Goal: Task Accomplishment & Management: Use online tool/utility

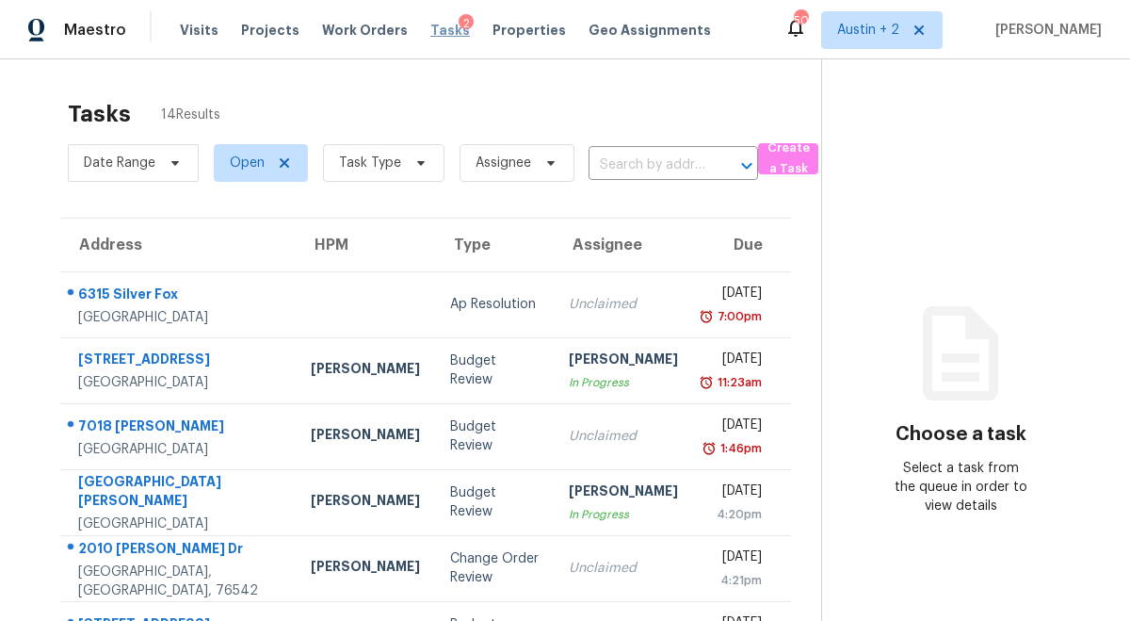
click at [431, 28] on span "Tasks" at bounding box center [451, 30] width 40 height 13
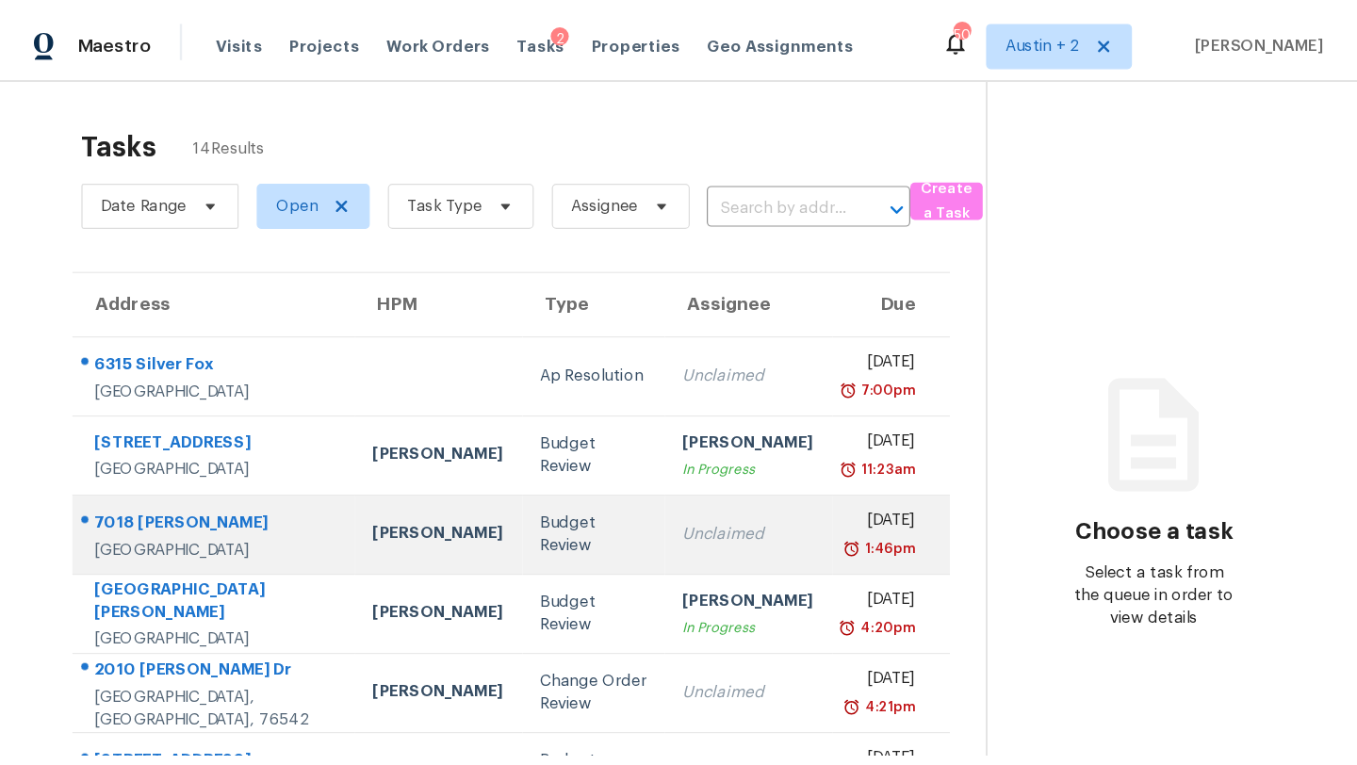
scroll to position [68, 0]
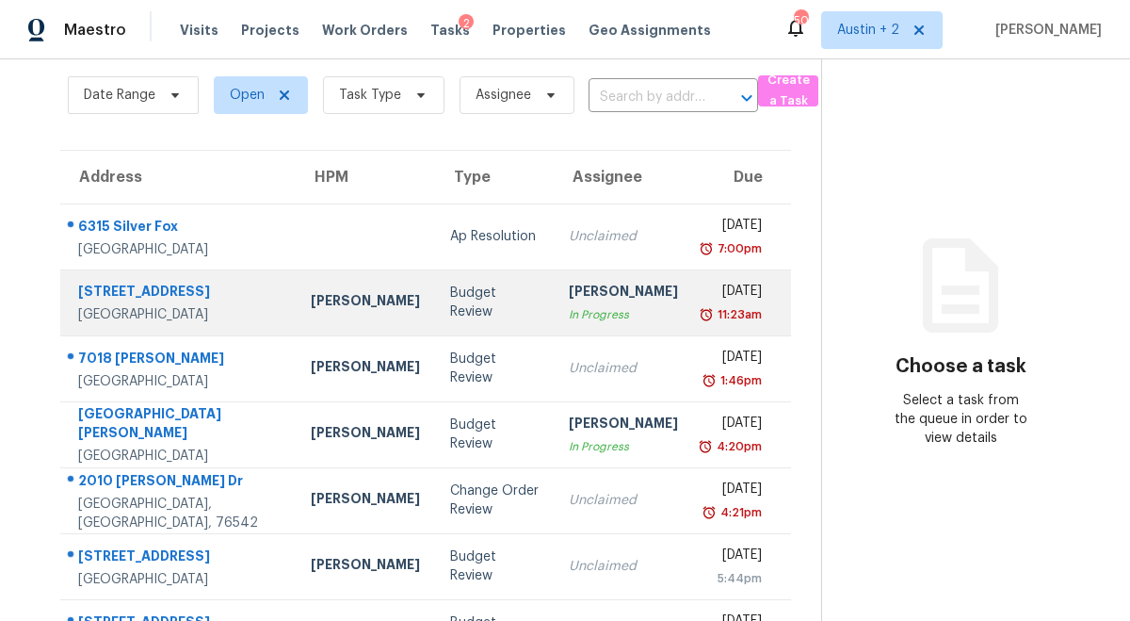
click at [296, 284] on td "[PERSON_NAME]" at bounding box center [365, 302] width 139 height 66
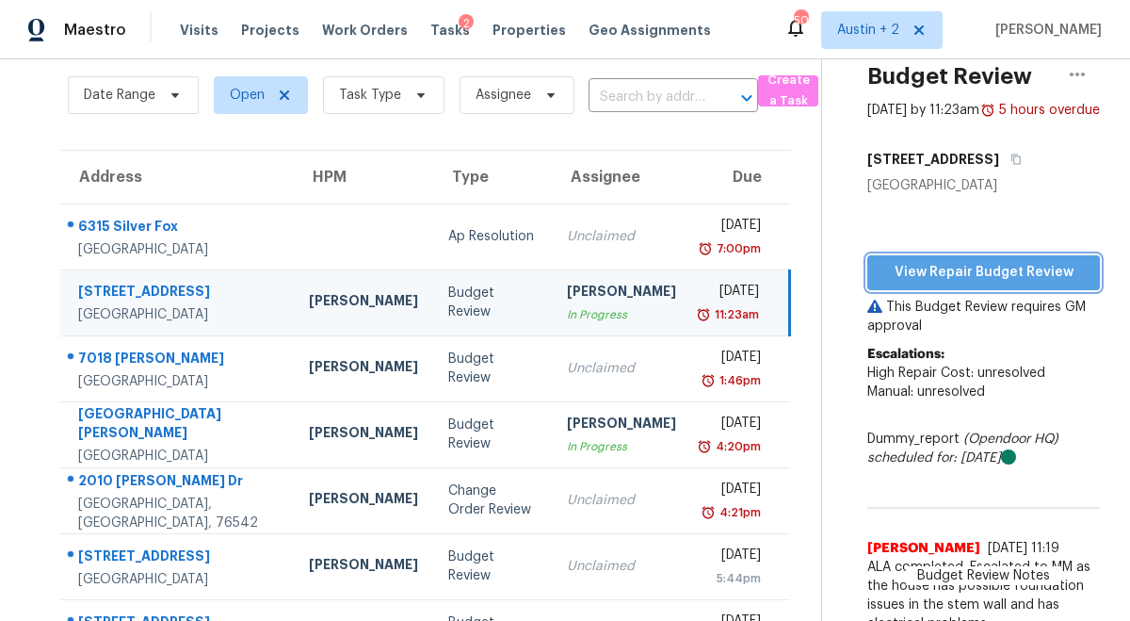
click at [932, 284] on span "View Repair Budget Review" at bounding box center [984, 273] width 203 height 24
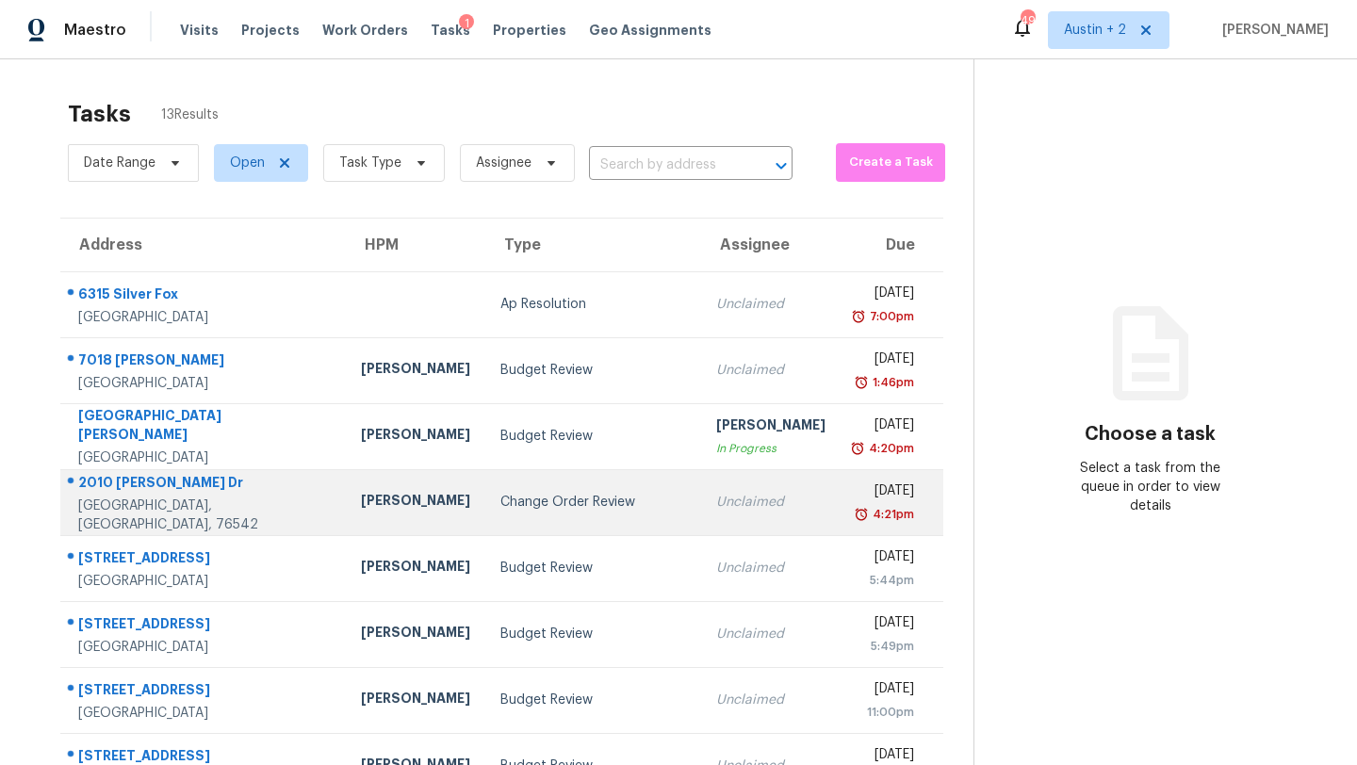
click at [500, 505] on div "Change Order Review" at bounding box center [593, 502] width 186 height 19
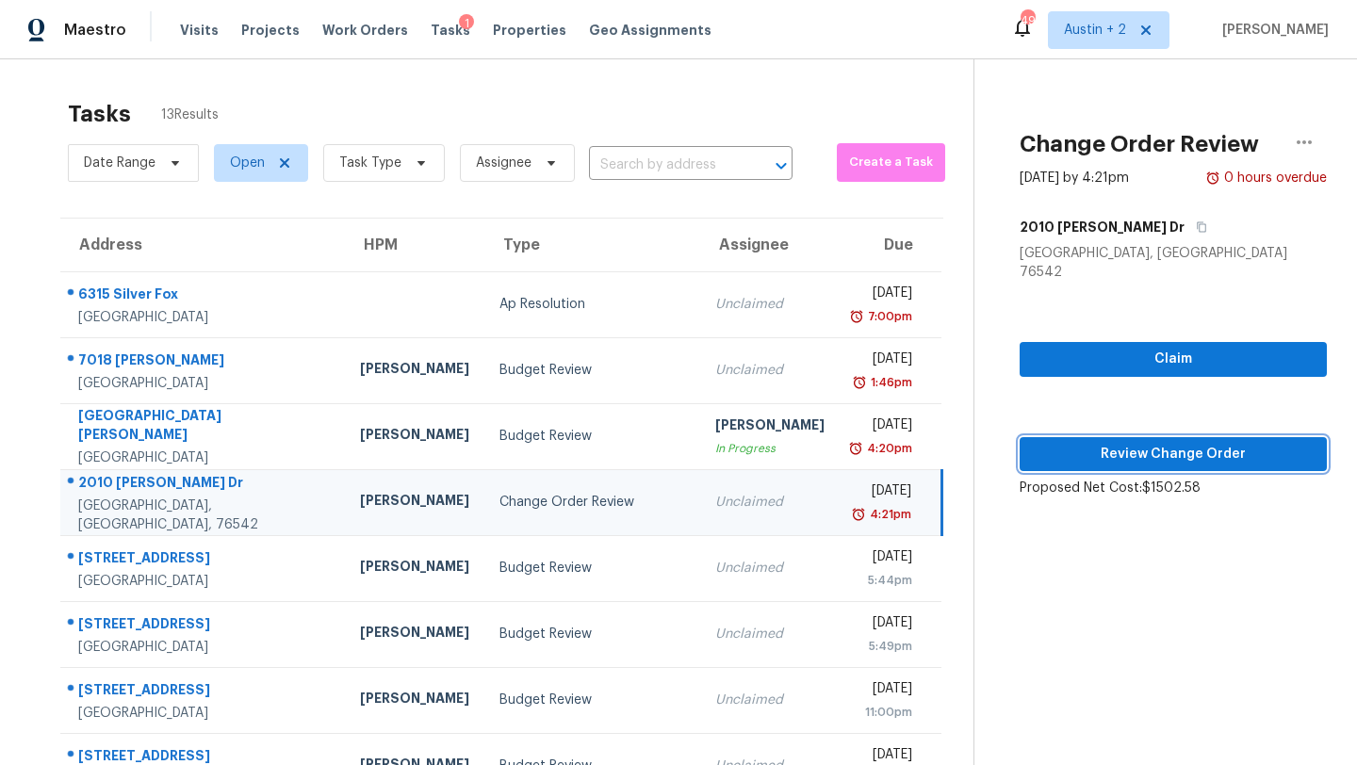
click at [1097, 443] on span "Review Change Order" at bounding box center [1172, 455] width 277 height 24
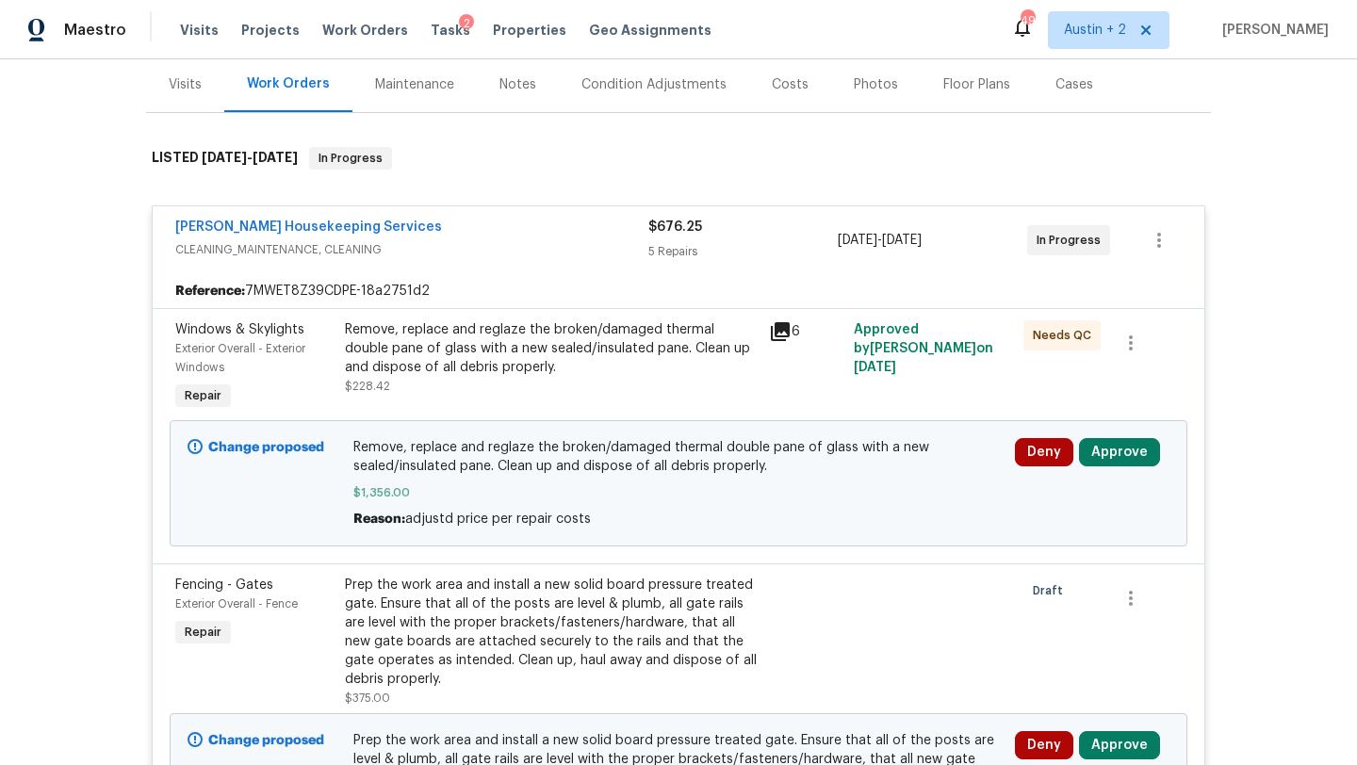
scroll to position [226, 0]
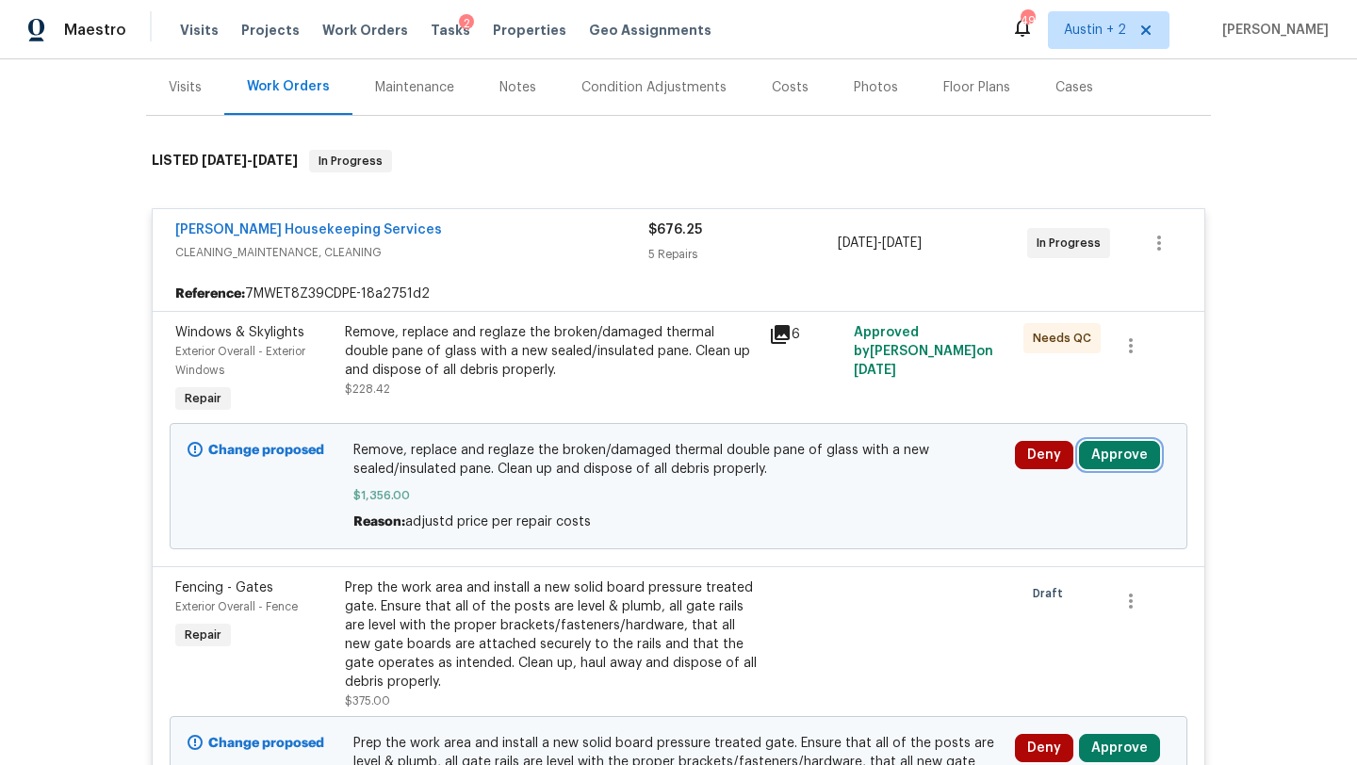
click at [1137, 465] on button "Approve" at bounding box center [1119, 455] width 81 height 28
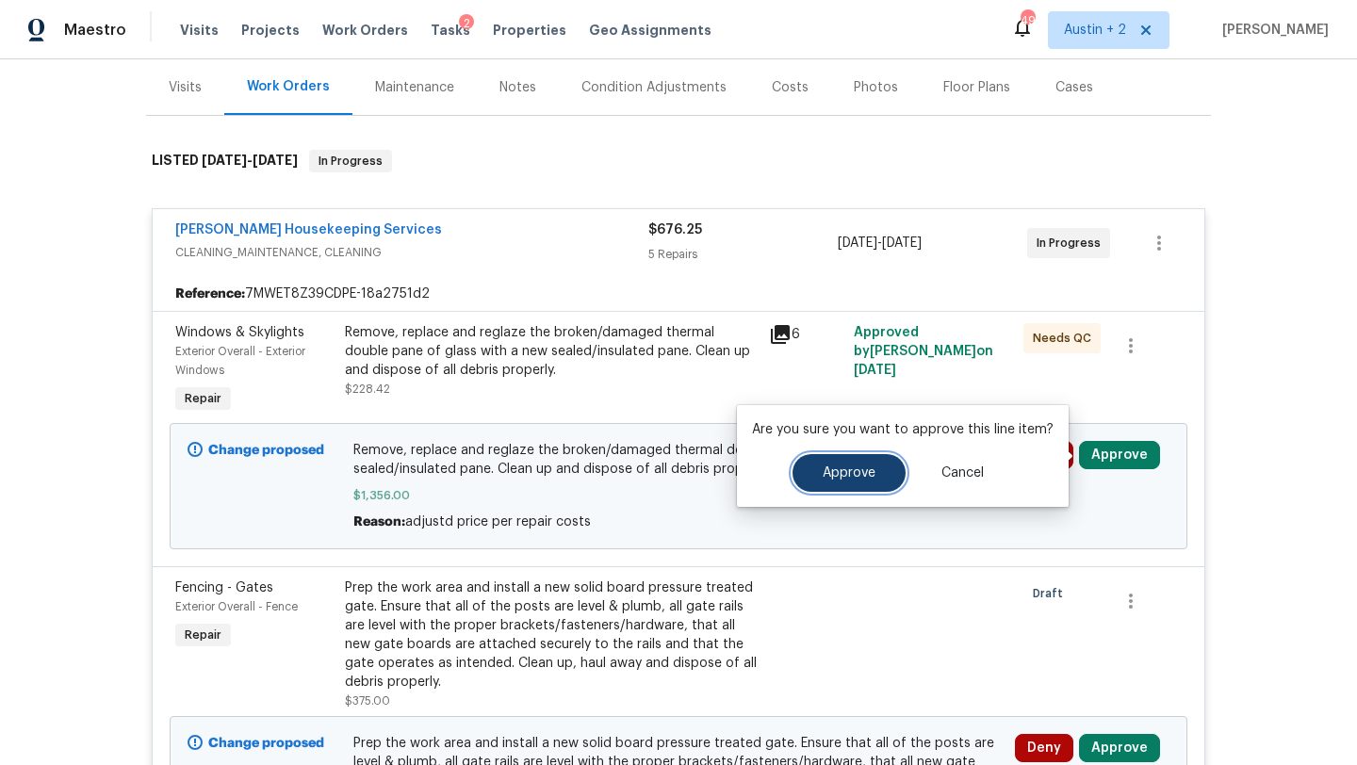
click at [851, 466] on span "Approve" at bounding box center [848, 473] width 53 height 14
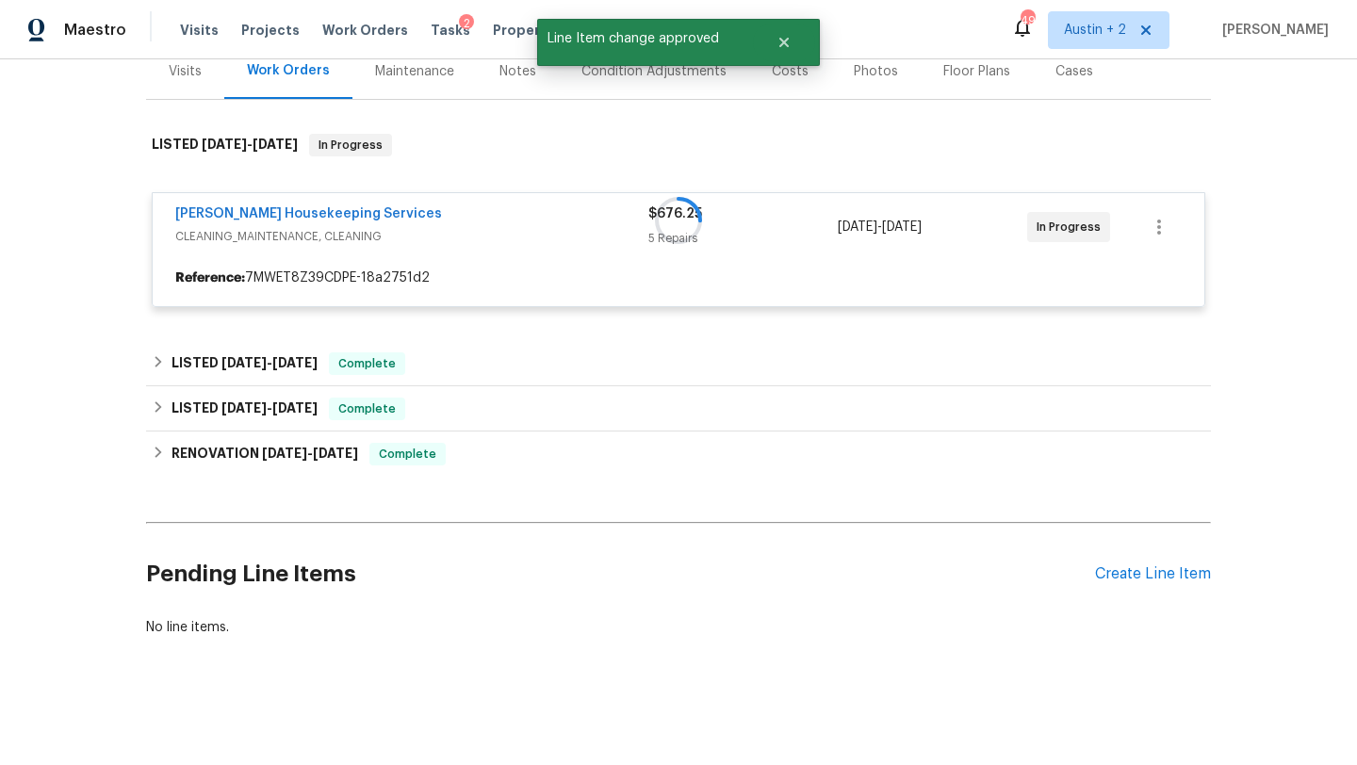
scroll to position [241, 0]
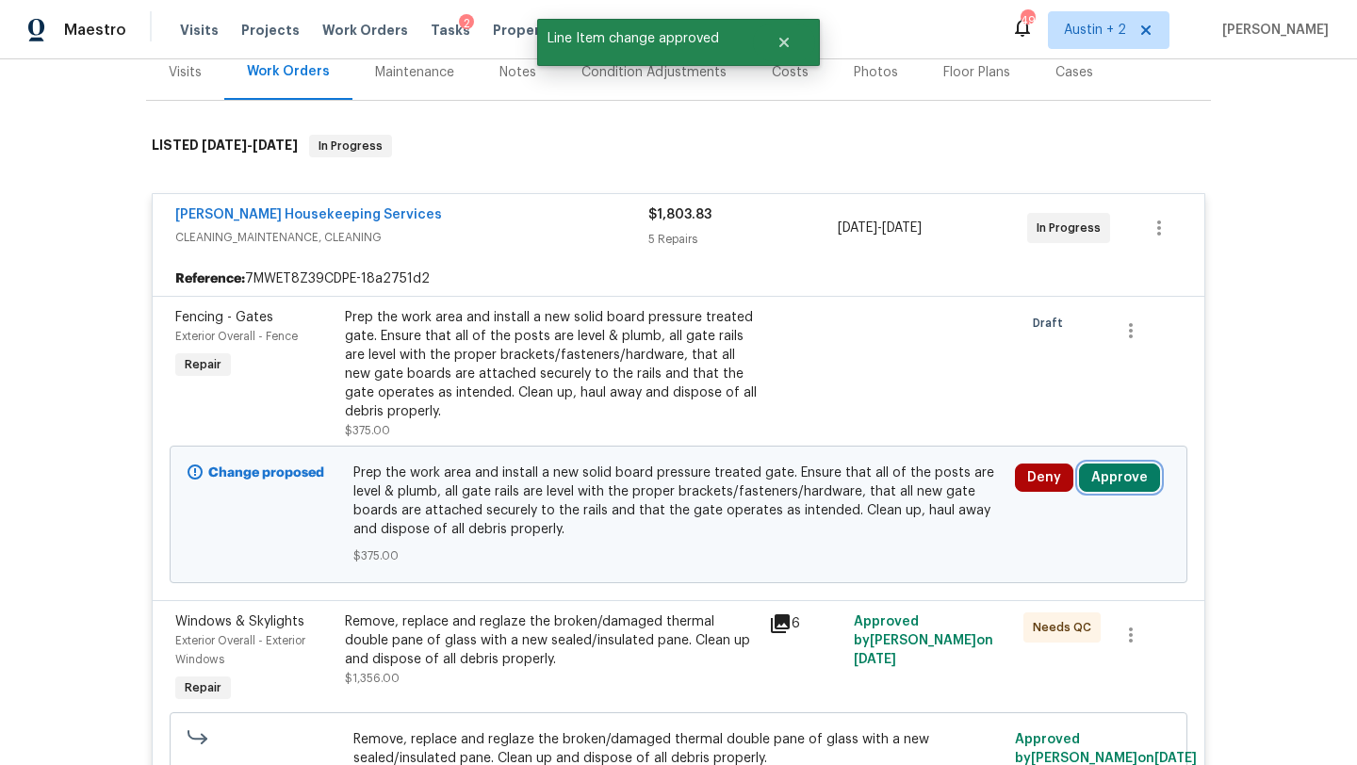
click at [1095, 475] on button "Approve" at bounding box center [1119, 477] width 81 height 28
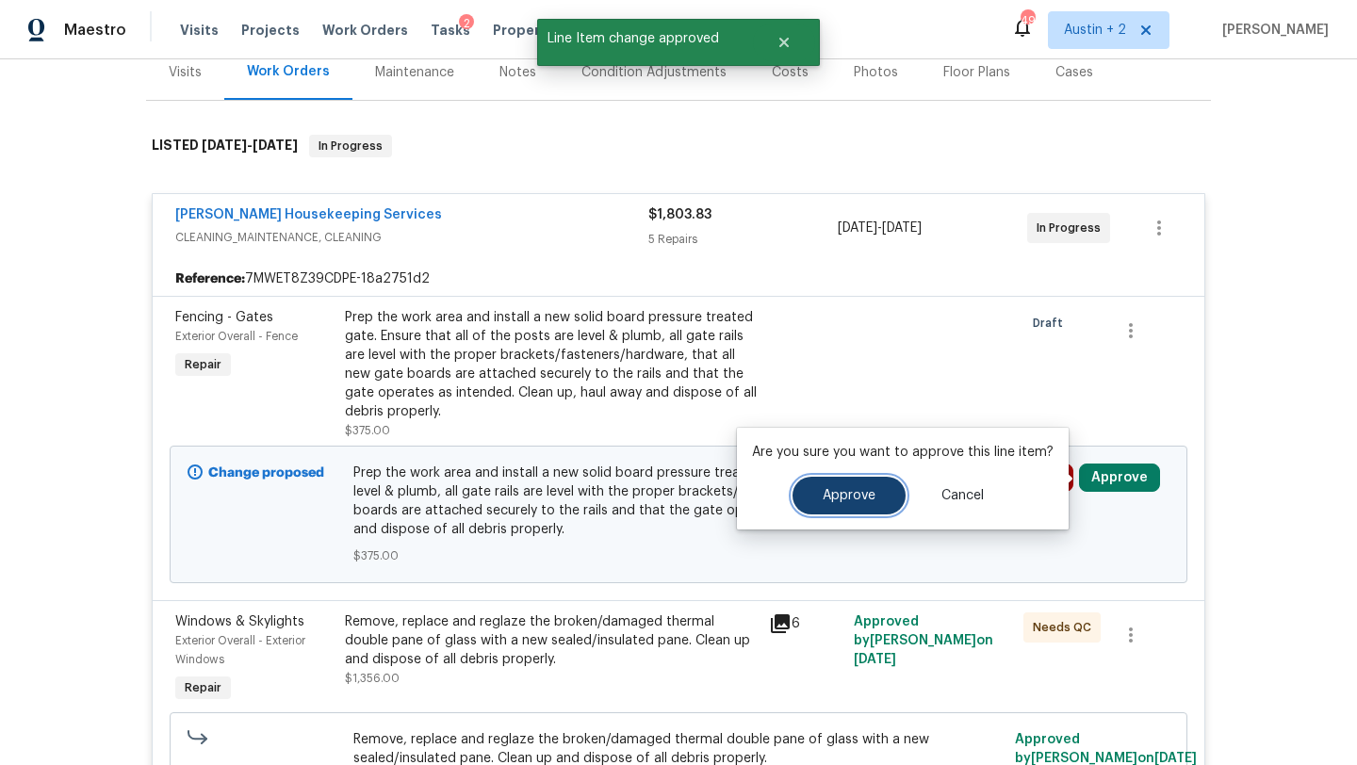
click at [851, 496] on span "Approve" at bounding box center [848, 496] width 53 height 14
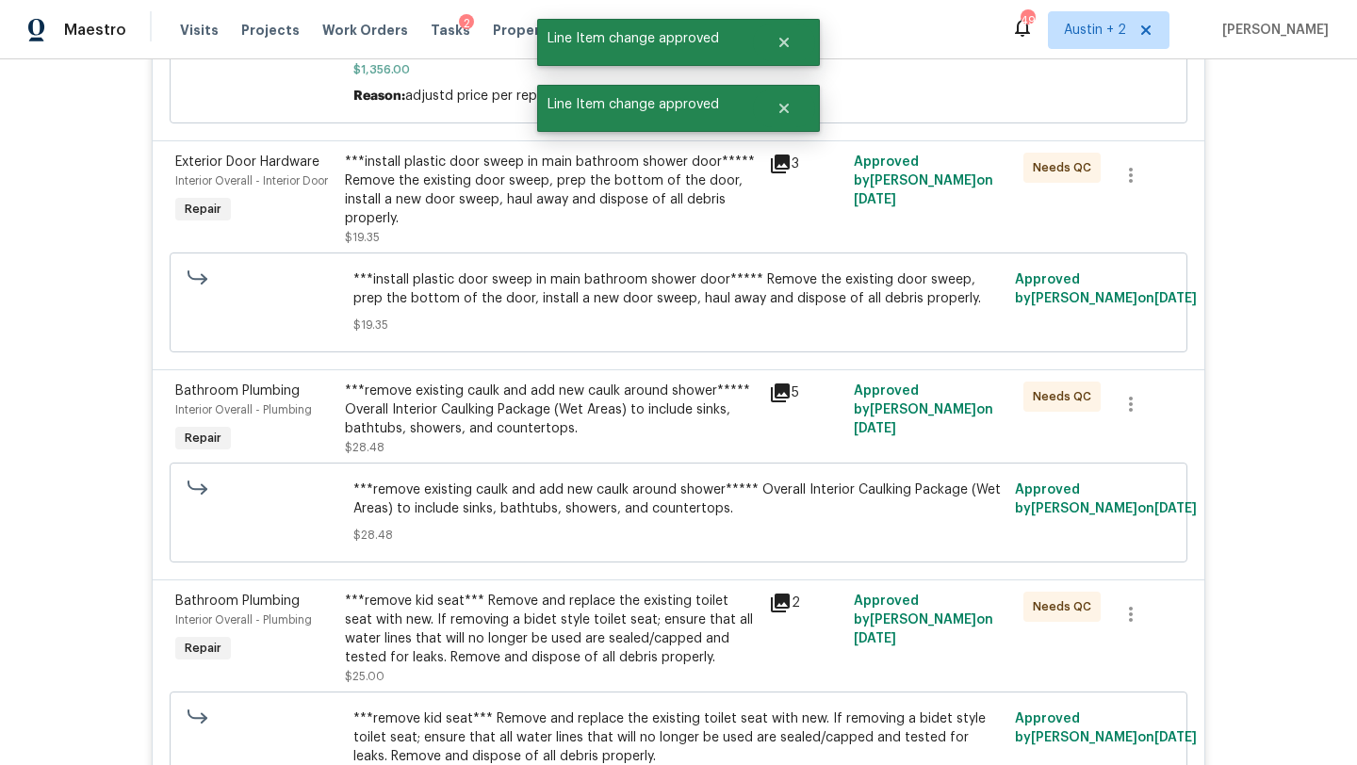
scroll to position [0, 0]
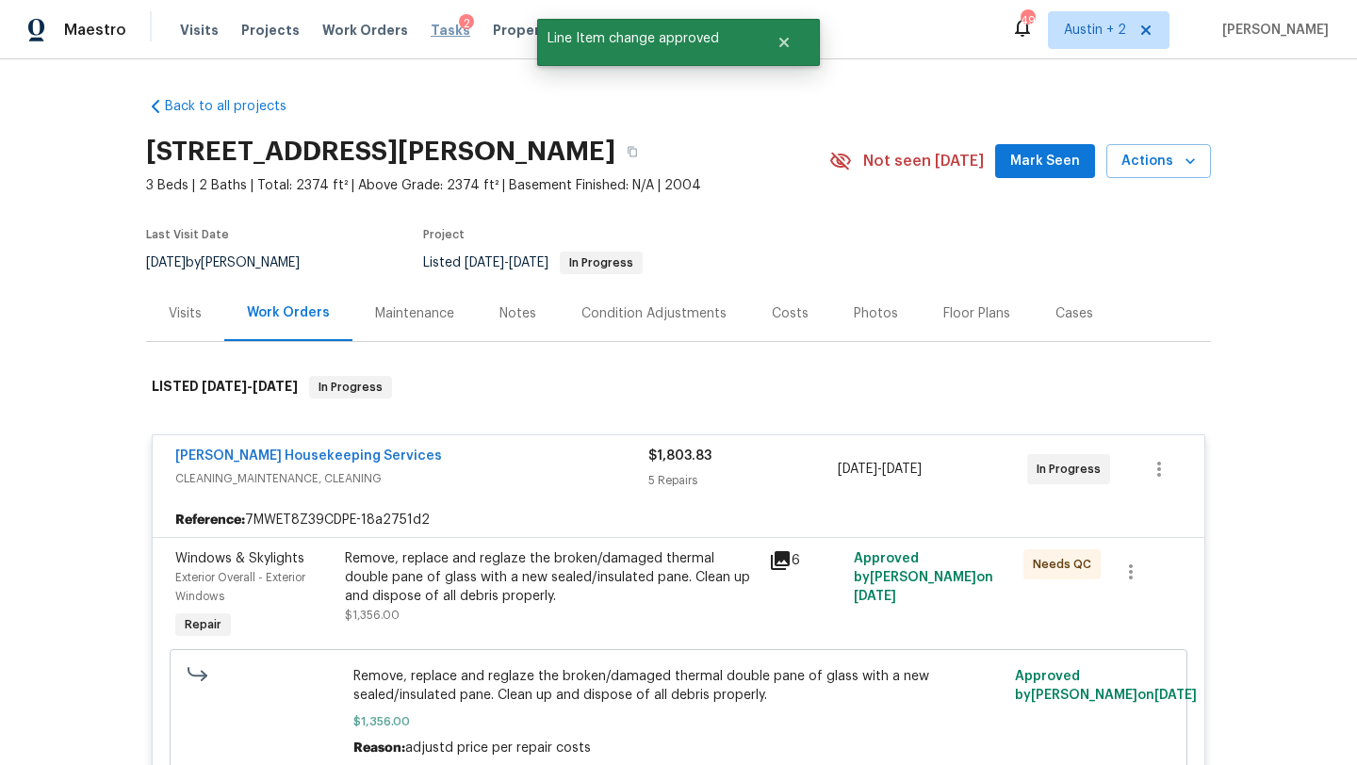
click at [431, 25] on span "Tasks" at bounding box center [451, 30] width 40 height 13
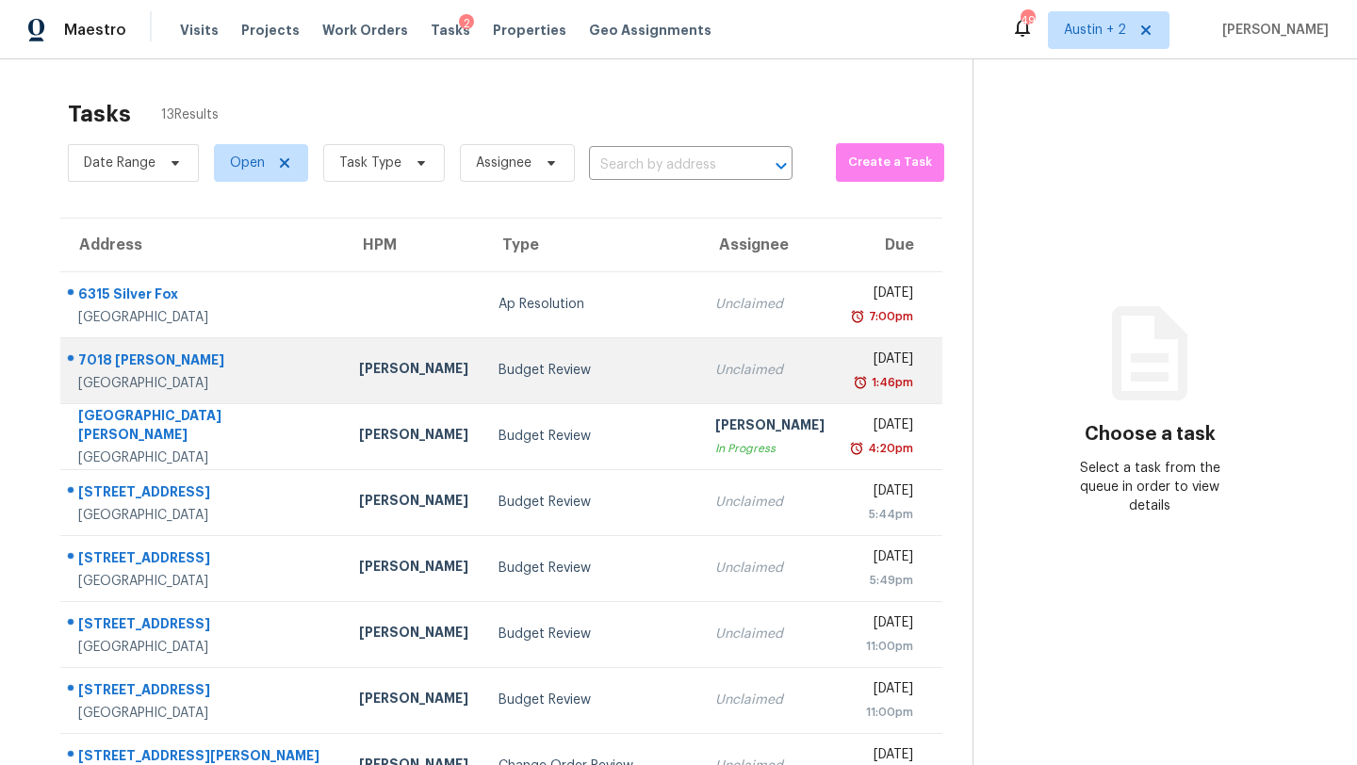
click at [494, 389] on td "Budget Review" at bounding box center [591, 370] width 217 height 66
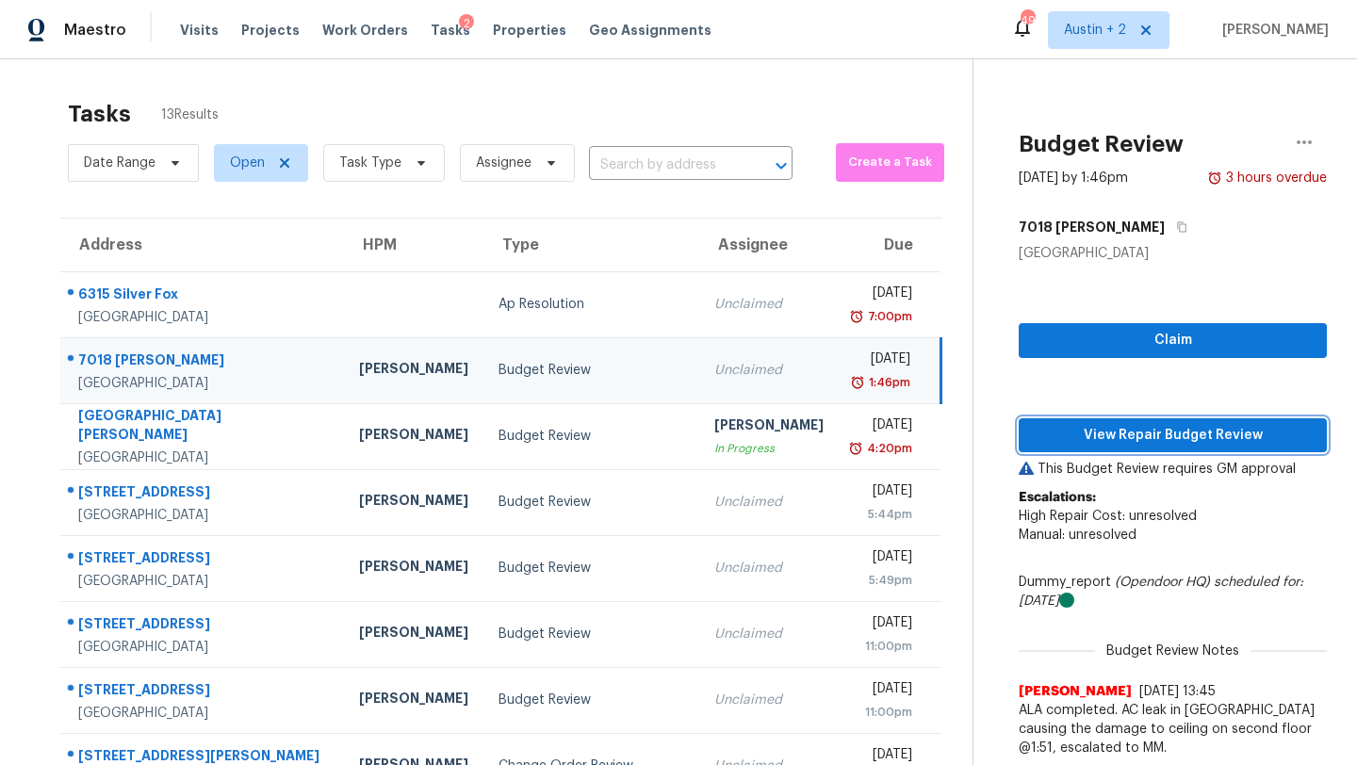
click at [1083, 451] on button "View Repair Budget Review" at bounding box center [1172, 435] width 308 height 35
